Goal: Transaction & Acquisition: Obtain resource

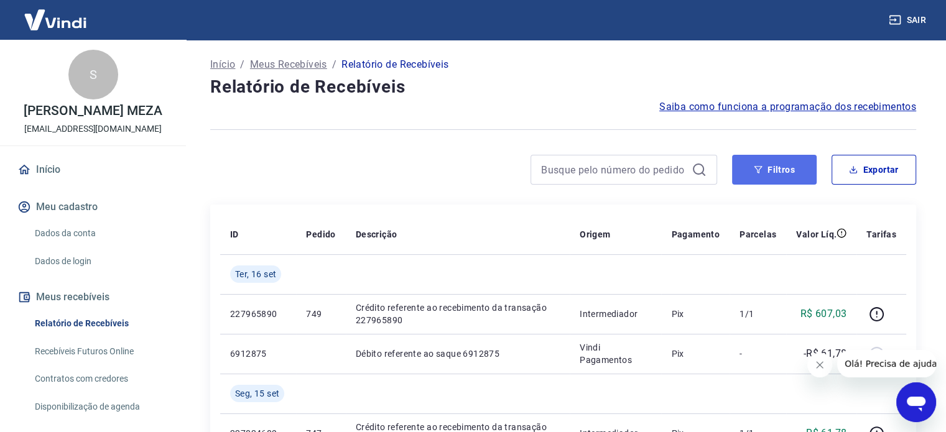
click at [799, 182] on button "Filtros" at bounding box center [774, 170] width 85 height 30
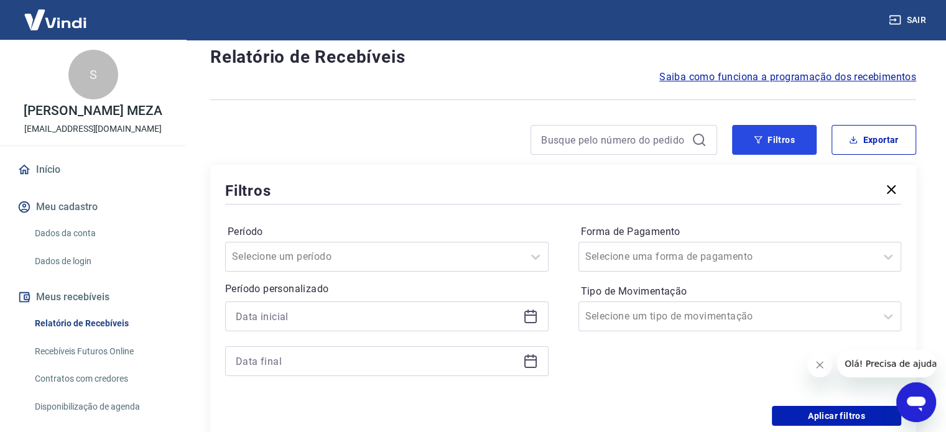
scroll to position [124, 0]
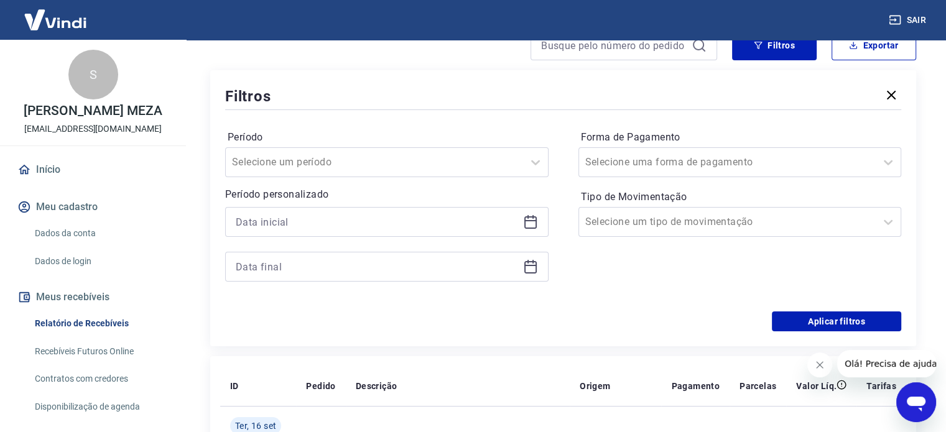
click at [531, 221] on icon at bounding box center [530, 220] width 12 height 1
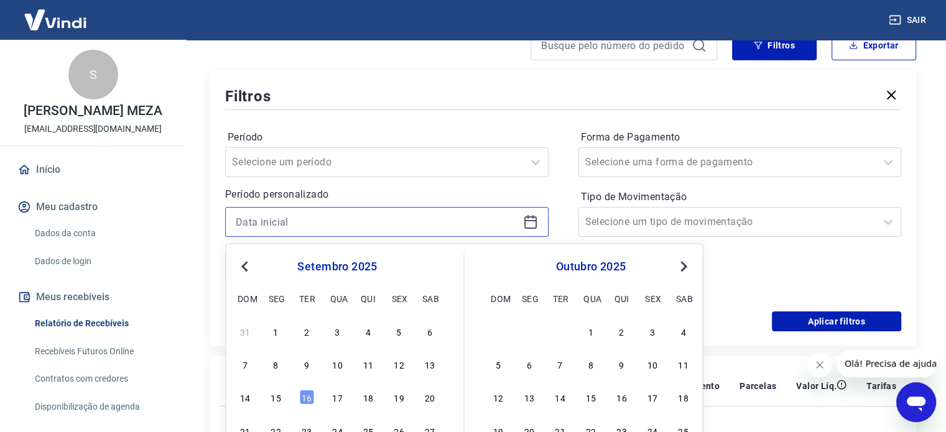
scroll to position [249, 0]
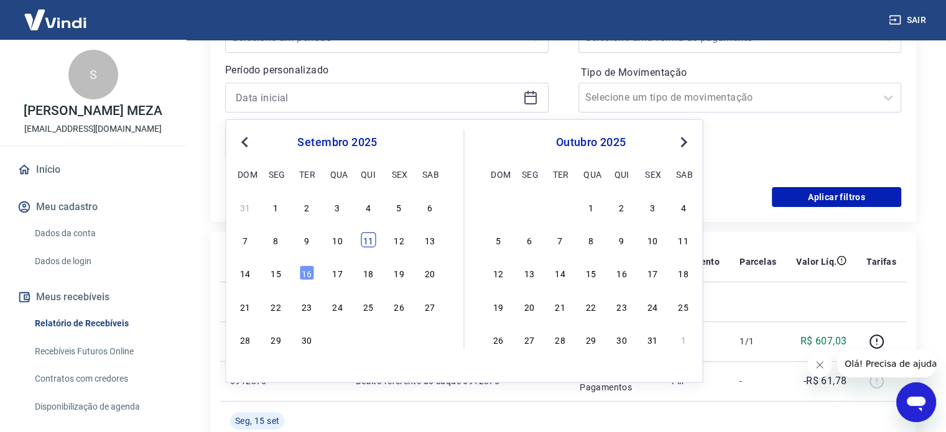
click at [373, 236] on div "11" at bounding box center [368, 240] width 15 height 15
type input "[DATE]"
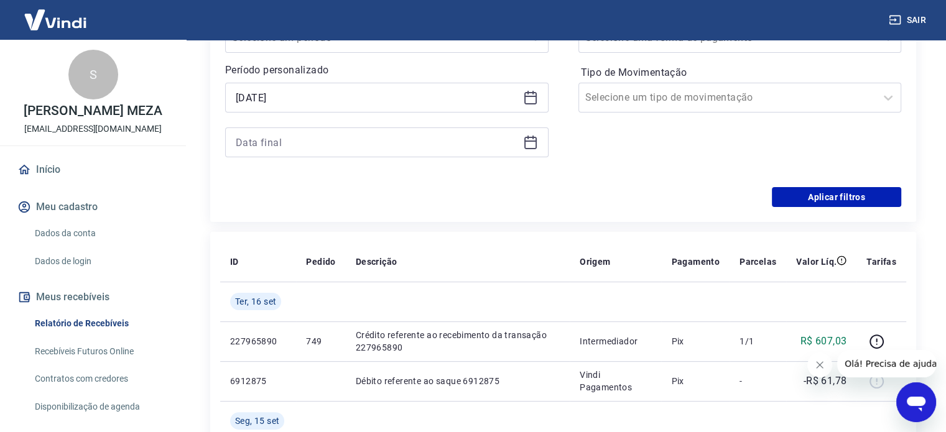
click at [528, 142] on icon at bounding box center [530, 142] width 15 height 15
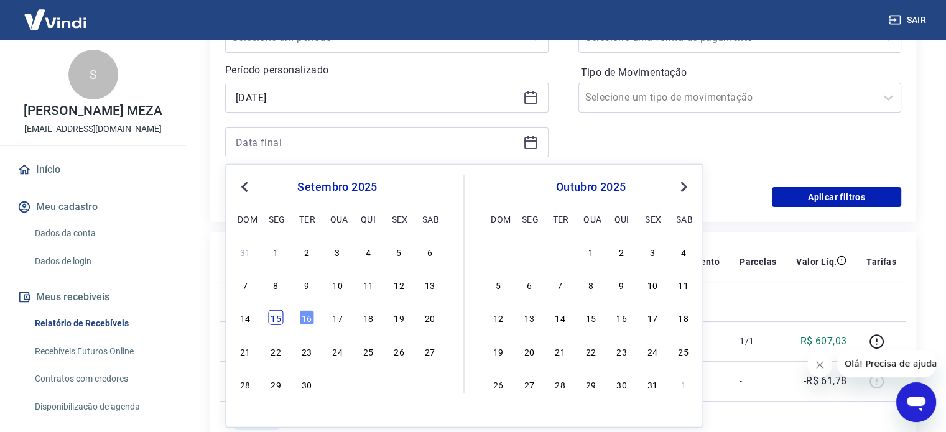
click at [274, 318] on div "15" at bounding box center [276, 317] width 15 height 15
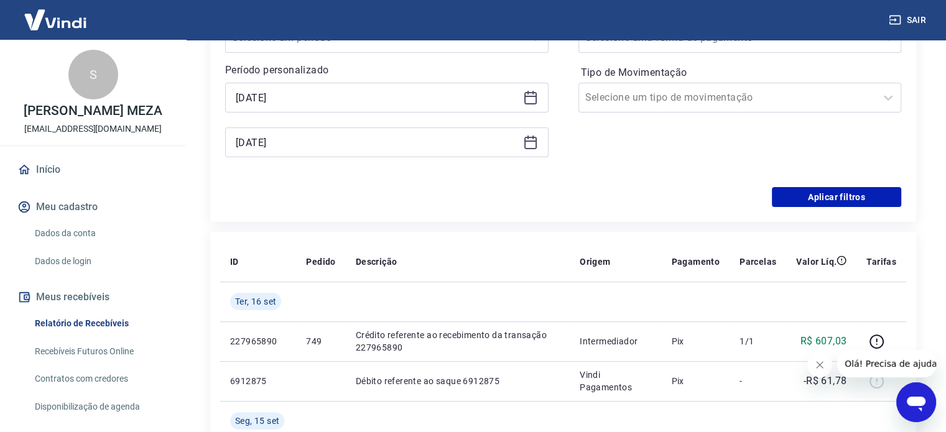
type input "[DATE]"
click at [804, 201] on button "Aplicar filtros" at bounding box center [836, 197] width 129 height 20
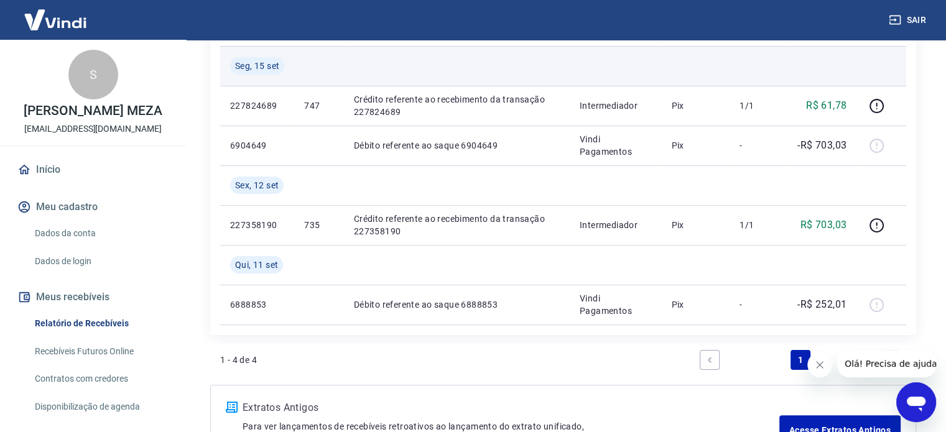
scroll to position [249, 0]
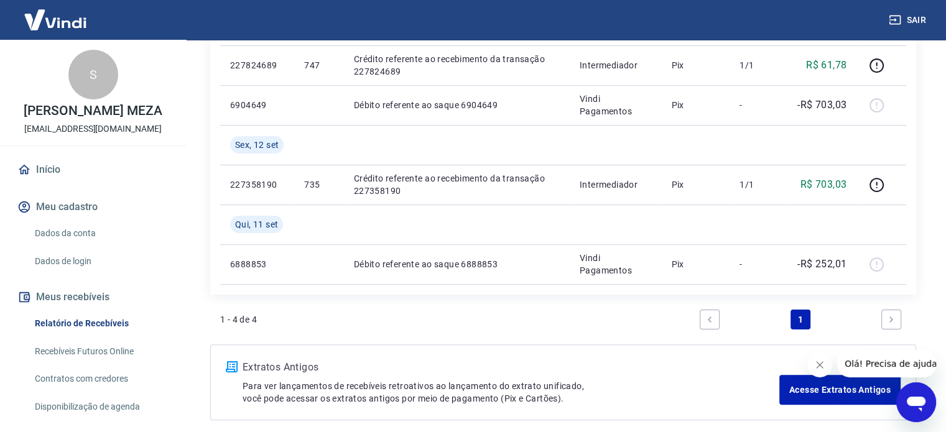
click at [814, 362] on button "Fechar mensagem da empresa" at bounding box center [819, 365] width 25 height 25
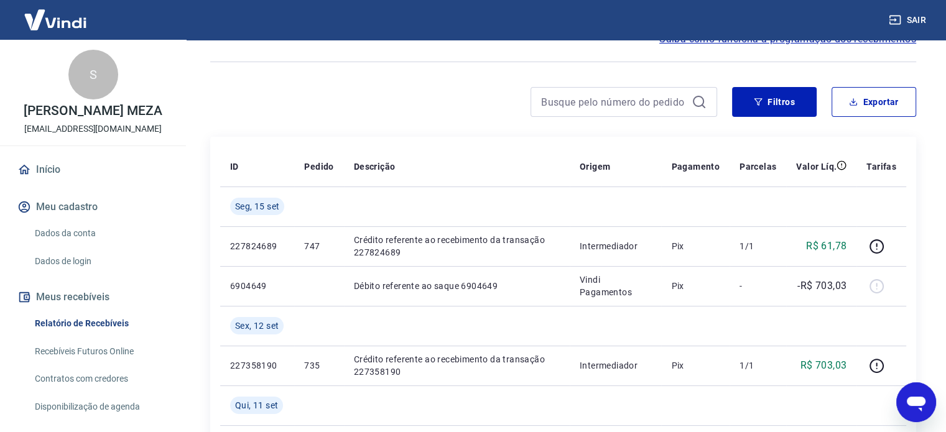
scroll to position [0, 0]
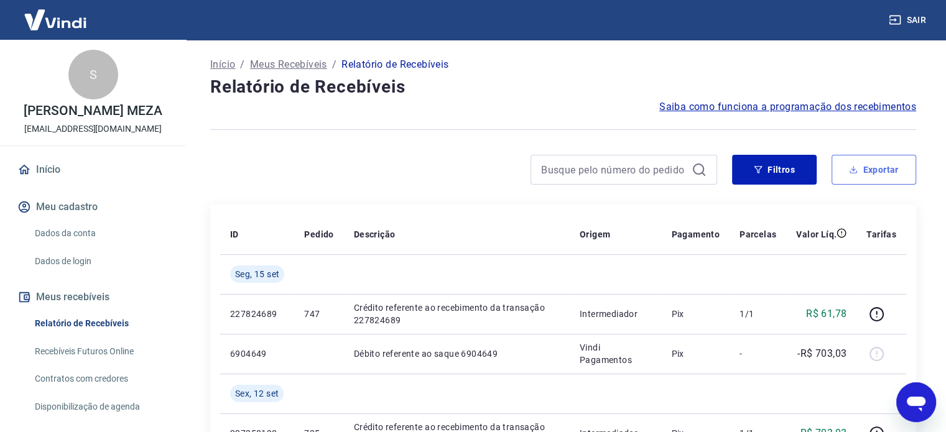
click at [861, 167] on button "Exportar" at bounding box center [874, 170] width 85 height 30
type input "[DATE]"
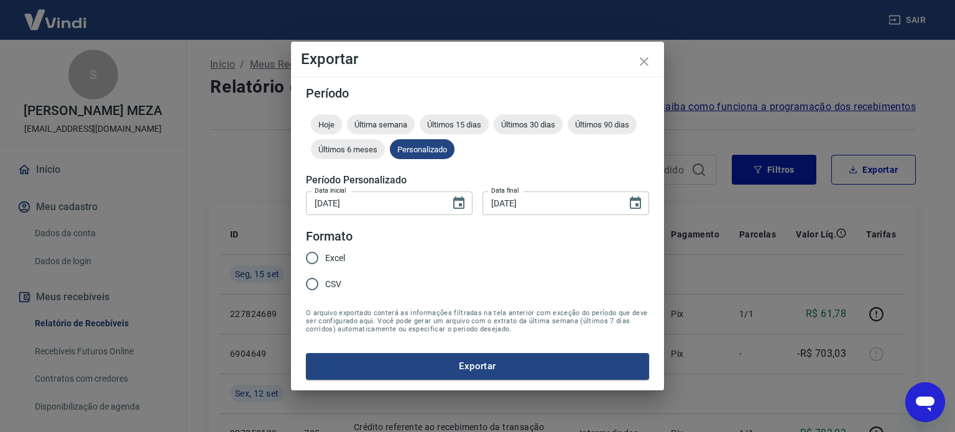
click at [315, 258] on input "Excel" at bounding box center [312, 258] width 26 height 26
radio input "true"
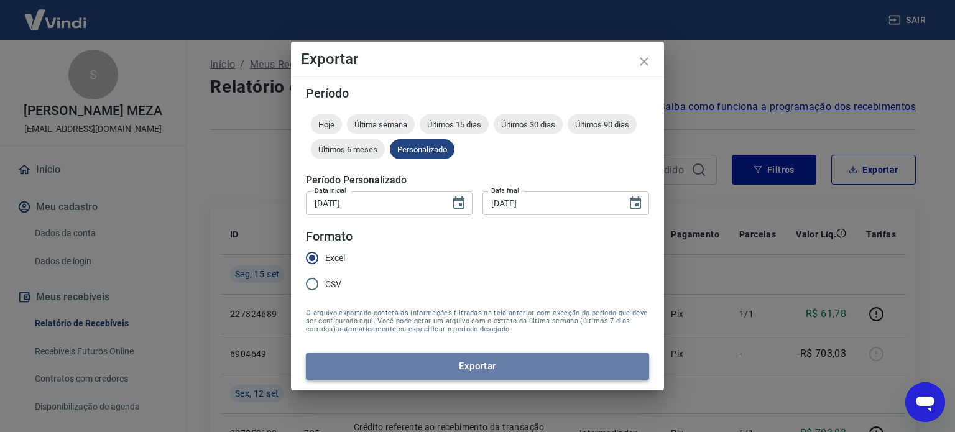
click at [384, 358] on button "Exportar" at bounding box center [477, 366] width 343 height 26
